Goal: Task Accomplishment & Management: Complete application form

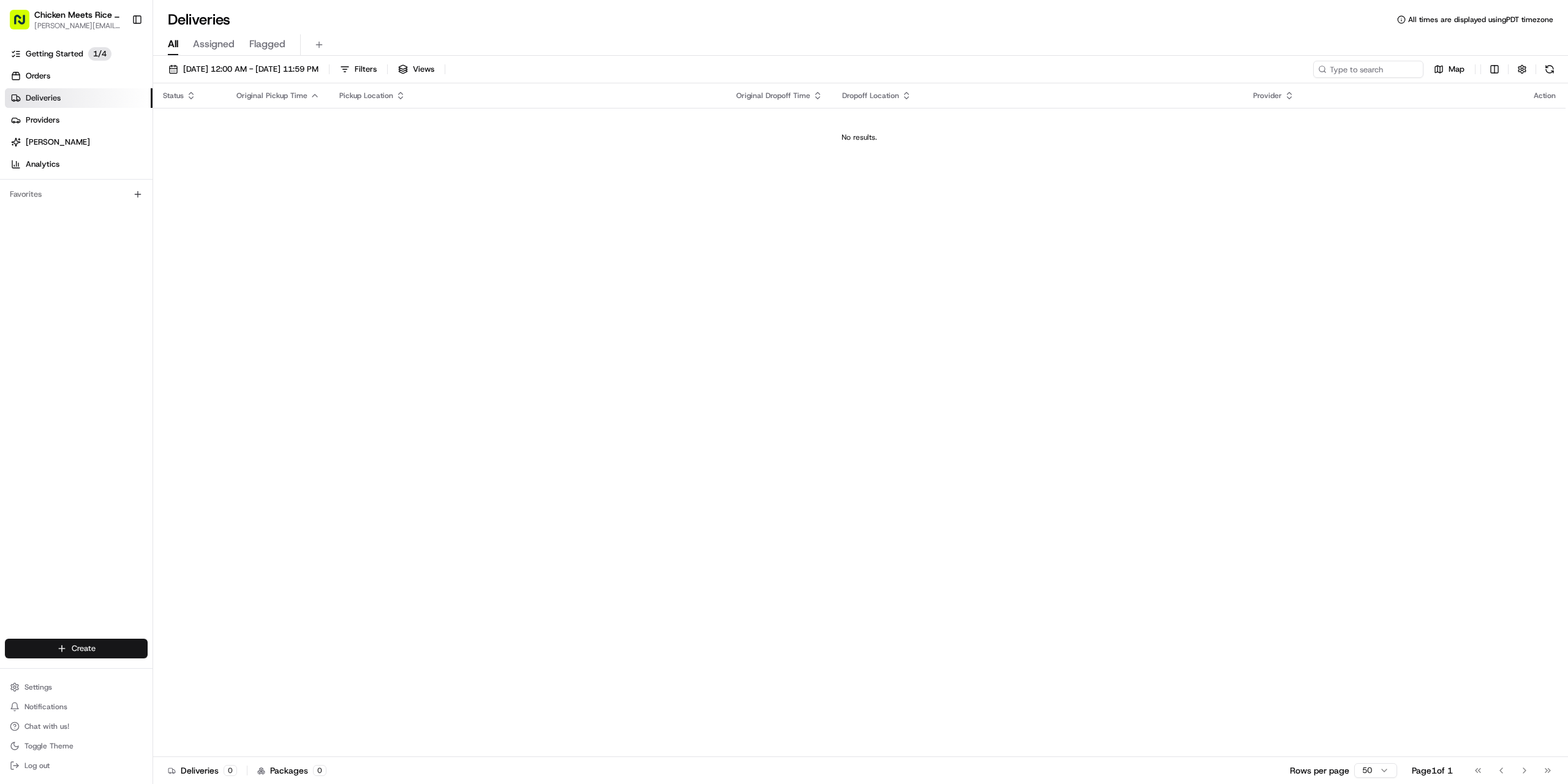
click at [101, 649] on html "Chicken Meets Rice - Cupertino [PERSON_NAME][EMAIL_ADDRESS][DOMAIN_NAME] Toggle…" at bounding box center [784, 392] width 1568 height 784
click at [220, 669] on link "Delivery" at bounding box center [221, 670] width 137 height 22
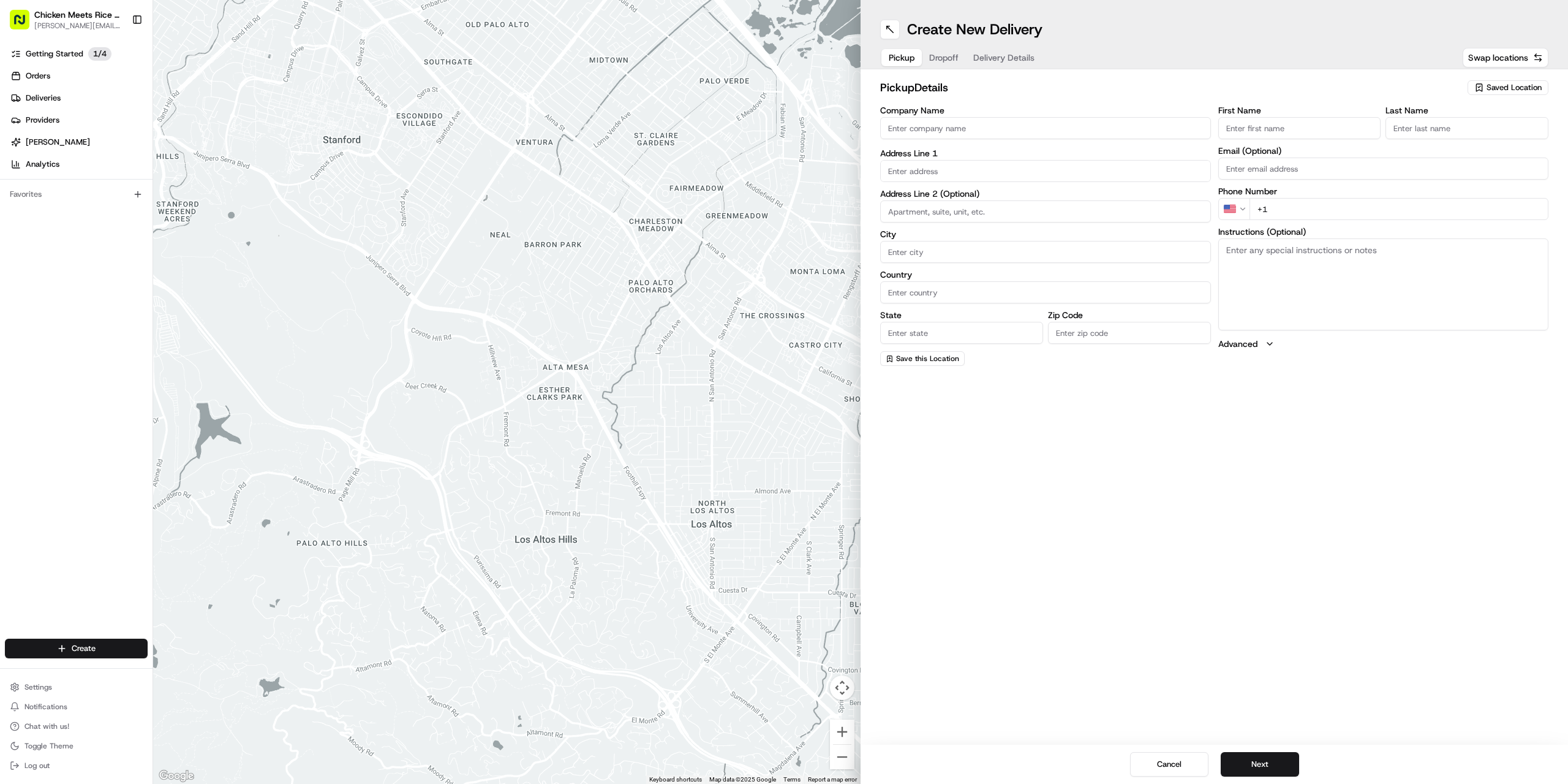
click at [1502, 84] on span "Saved Location" at bounding box center [1513, 87] width 55 height 11
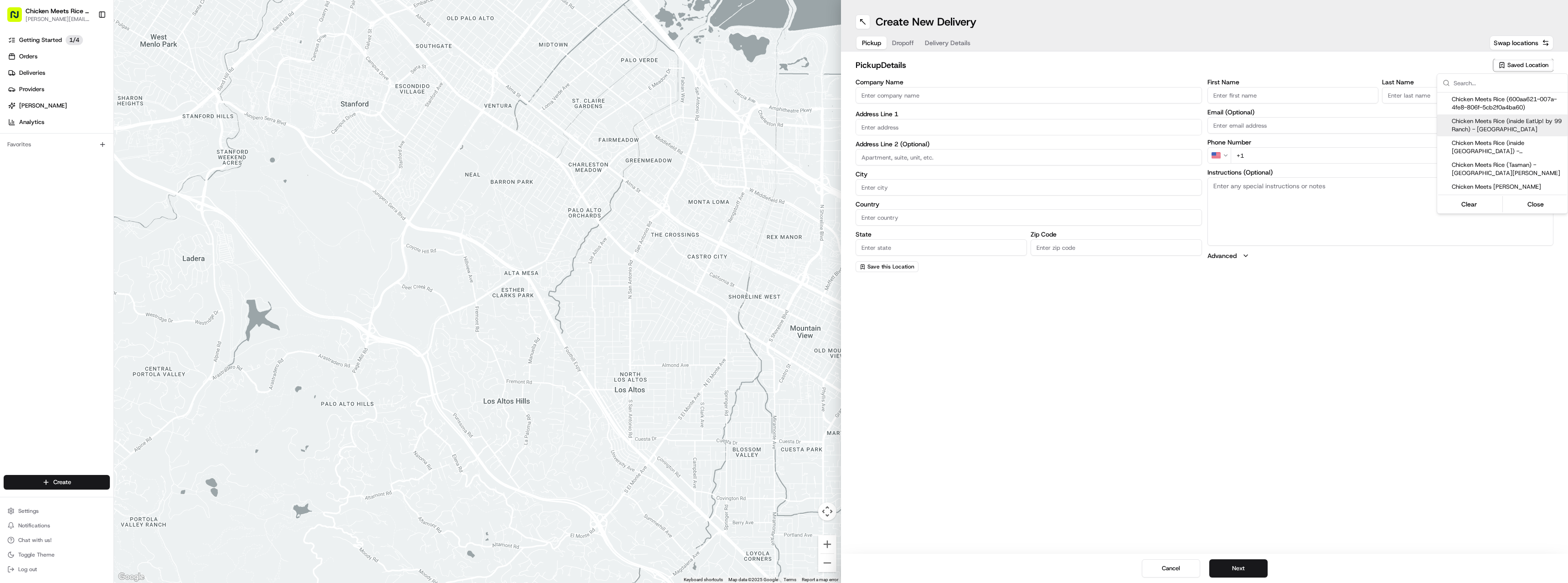
click at [1166, 125] on span "Chicken Meets Rice (inside EatUp! by 99 Ranch) - [GEOGRAPHIC_DATA]" at bounding box center [1508, 125] width 112 height 16
type input "Chicken Meets Rice (inside EatUp! by 99 Ranch) - [GEOGRAPHIC_DATA]"
type input "[STREET_ADDRESS]"
type input "Unit 101"
type input "Cupertino"
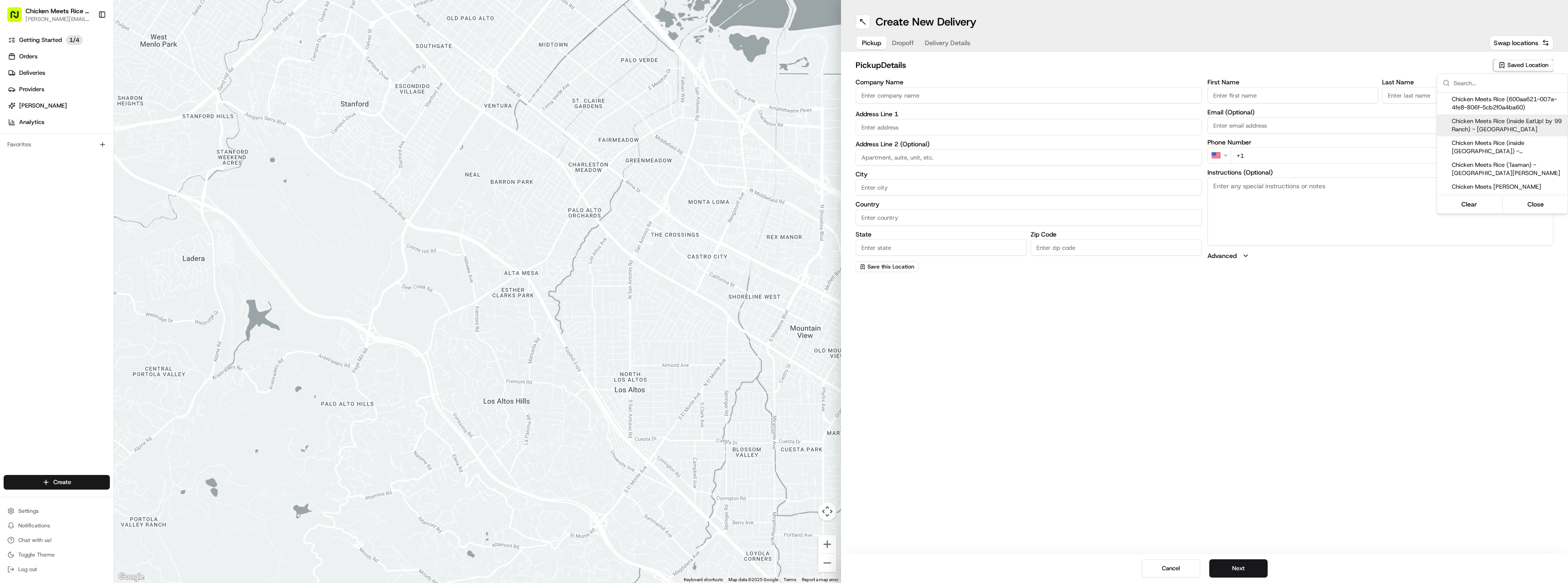
type input "US"
type input "CA"
type input "95014"
type input "[PHONE_NUMBER]"
type textarea "Pickup order [insert order number] for [insert customer name] from Chicken Meet…"
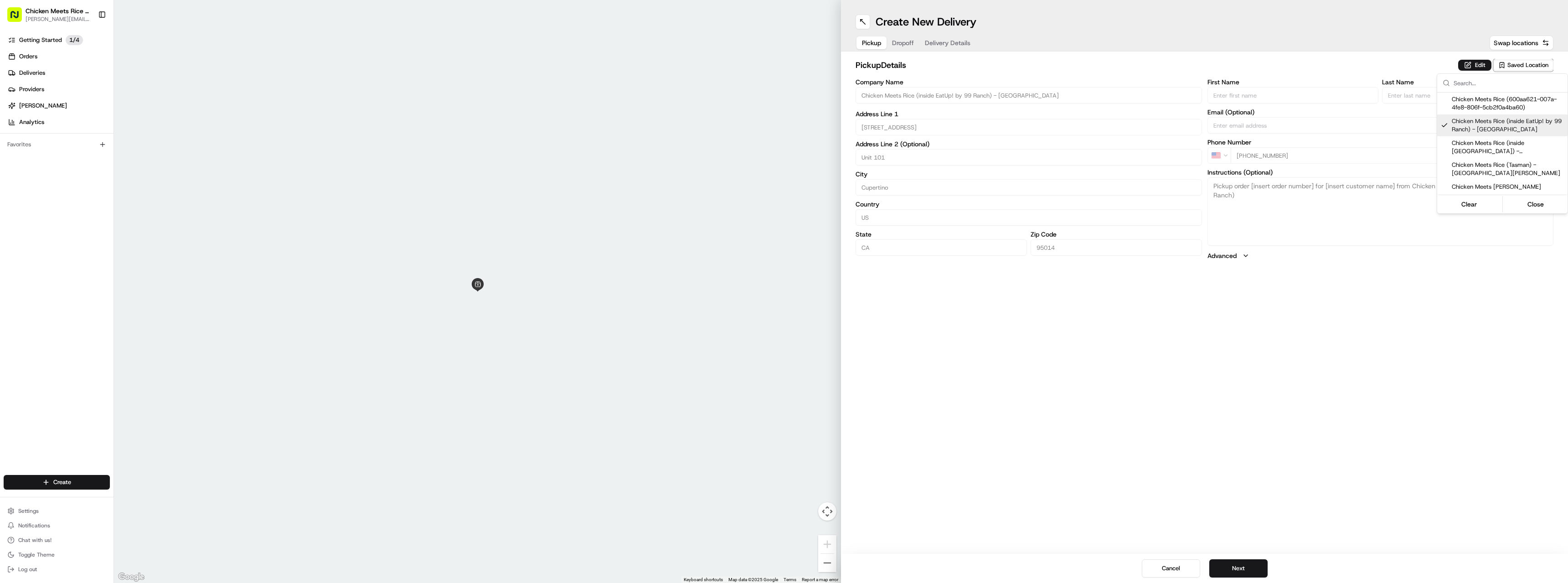
click at [1166, 565] on html "Chicken Meets Rice - Cupertino [PERSON_NAME][EMAIL_ADDRESS][DOMAIN_NAME] Toggle…" at bounding box center [784, 292] width 1568 height 583
click at [1166, 565] on button "Next" at bounding box center [1239, 568] width 58 height 18
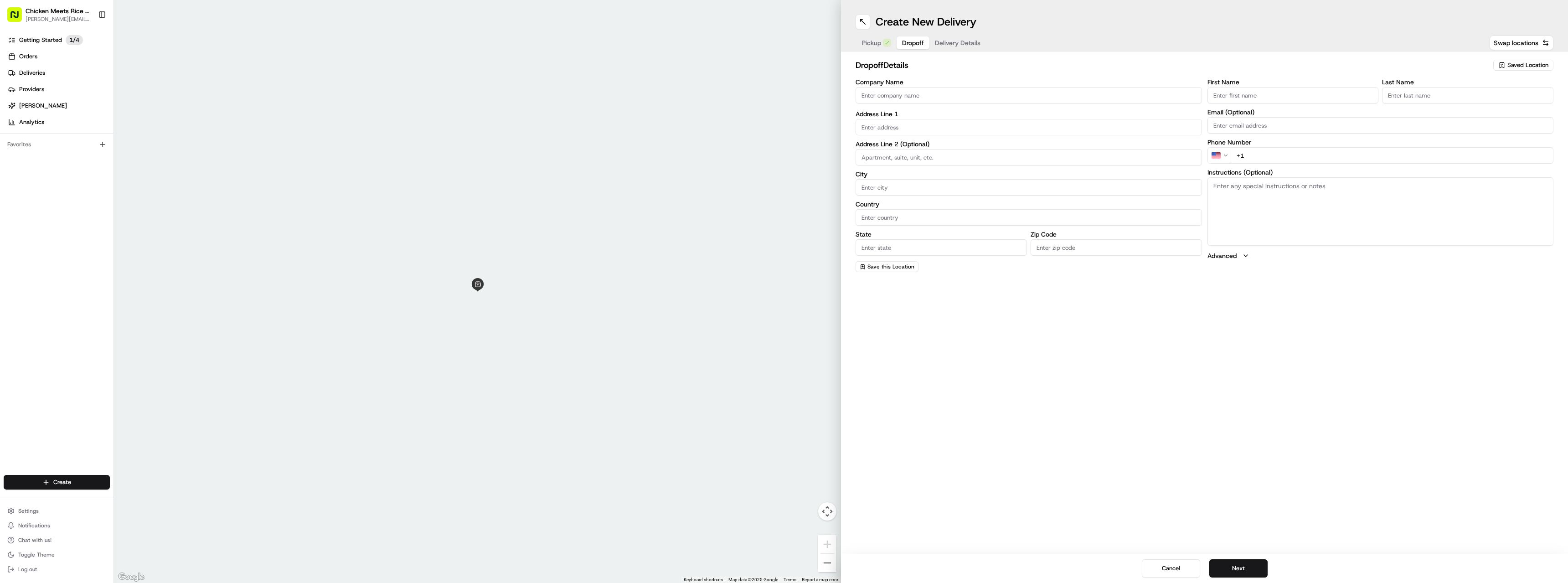
click at [1166, 63] on span "Saved Location" at bounding box center [1527, 65] width 41 height 8
click at [1166, 151] on span "Chicken Meets Rice (Tasman) - [GEOGRAPHIC_DATA][PERSON_NAME]" at bounding box center [1508, 147] width 112 height 16
type input "Chicken Meets Rice (Tasman) - [GEOGRAPHIC_DATA][PERSON_NAME]"
type input "[STREET_ADDRESS]"
type input "Santa [PERSON_NAME]"
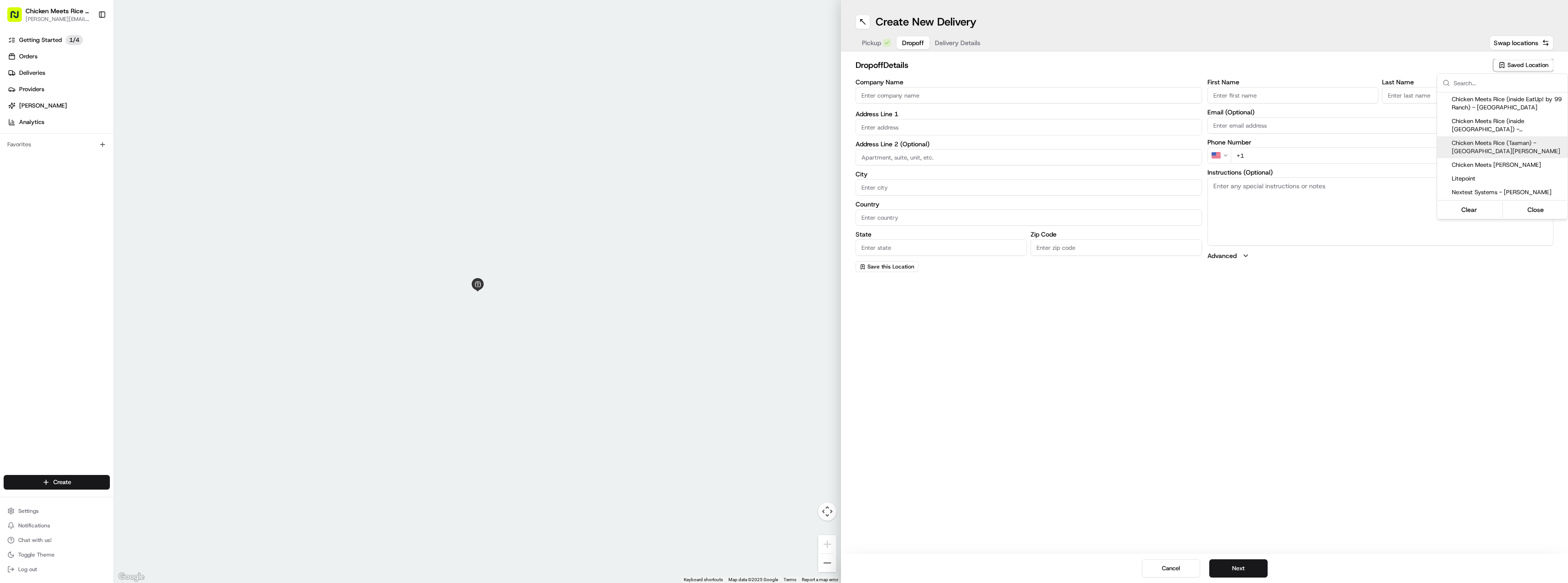
type input "US"
type input "CA"
type input "95054"
type input "[PHONE_NUMBER]"
type textarea "DROPOFF AT Chicken Meets Rice (Tasman)"
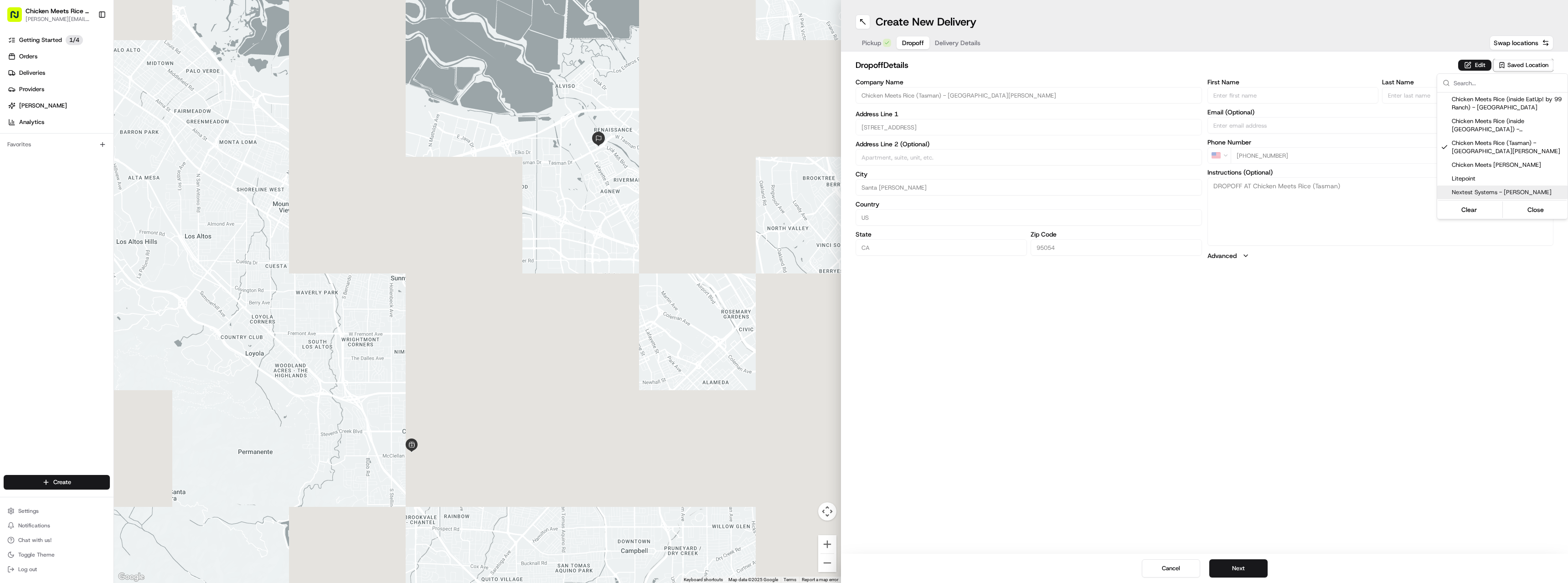
click at [1166, 383] on html "Chicken Meets Rice - Cupertino [PERSON_NAME][EMAIL_ADDRESS][DOMAIN_NAME] Toggle…" at bounding box center [784, 292] width 1568 height 583
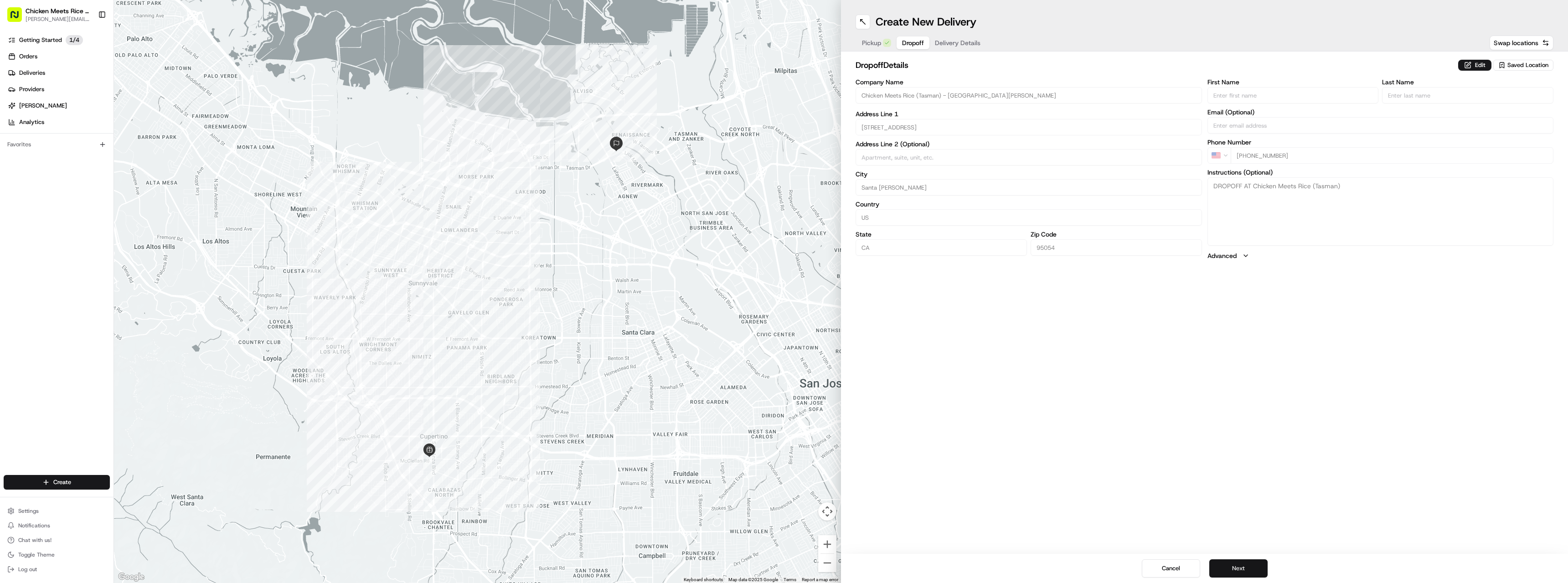
click at [1166, 565] on button "Next" at bounding box center [1239, 568] width 58 height 18
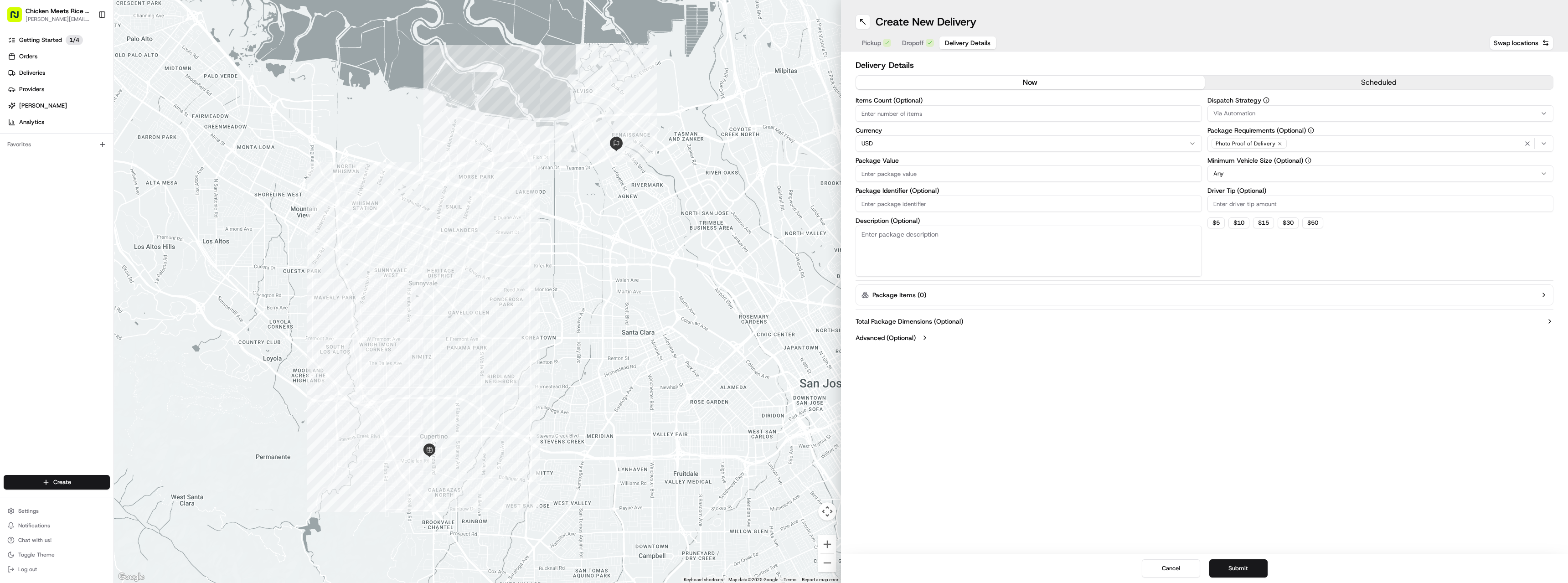
click at [914, 172] on input "Package Value" at bounding box center [1029, 173] width 346 height 16
type input "30"
click at [1119, 472] on div "Create New Delivery Pickup Dropoff Delivery Details Swap locations Delivery Det…" at bounding box center [1205, 292] width 727 height 583
click at [1166, 227] on button "$ 5" at bounding box center [1216, 223] width 17 height 11
type input "5"
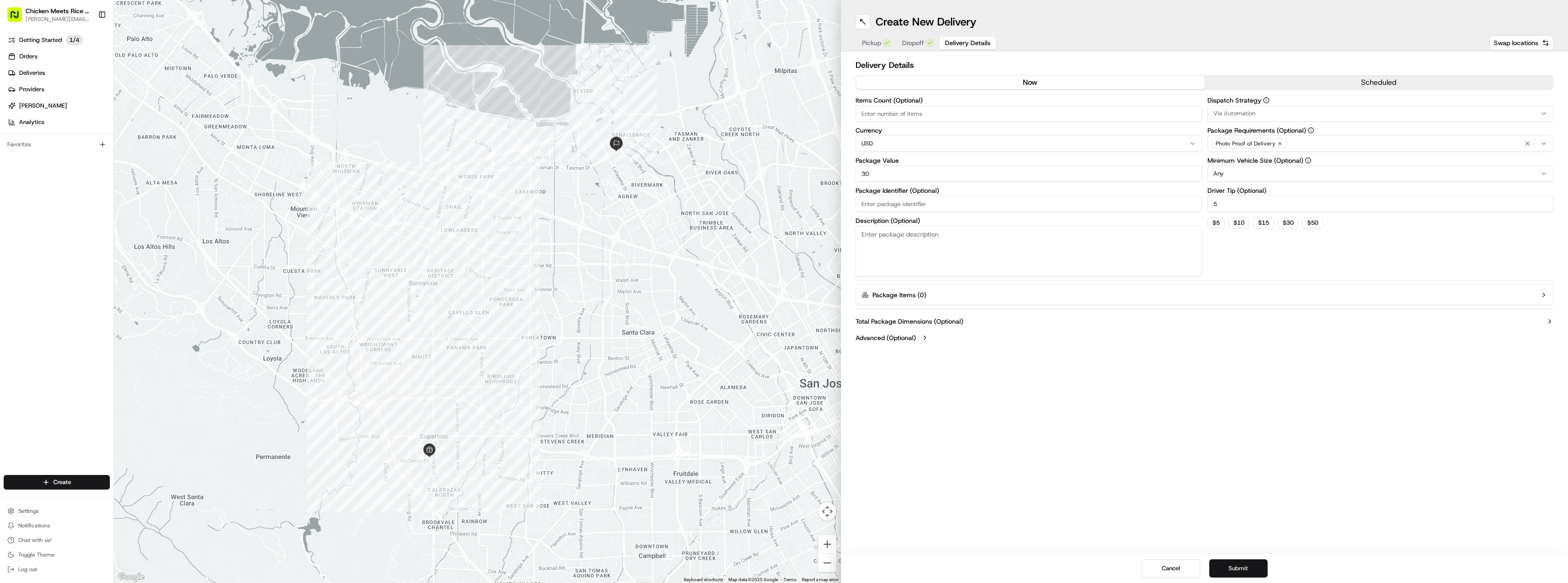
click at [1166, 562] on button "Submit" at bounding box center [1239, 568] width 58 height 18
